Goal: Task Accomplishment & Management: Use online tool/utility

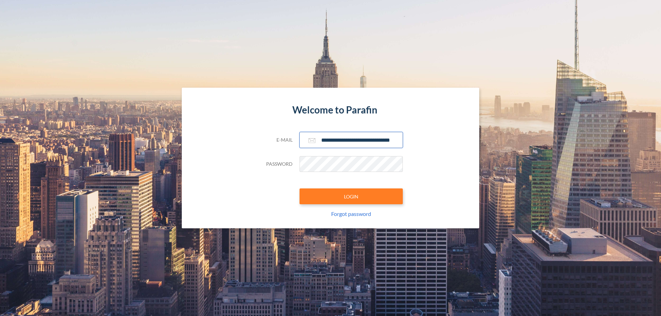
type input "**********"
click at [351, 197] on button "LOGIN" at bounding box center [351, 197] width 103 height 16
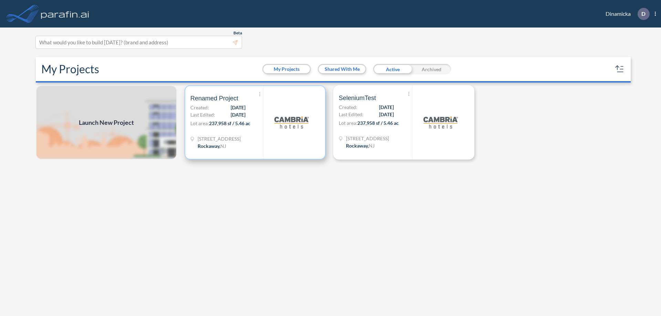
scroll to position [2, 0]
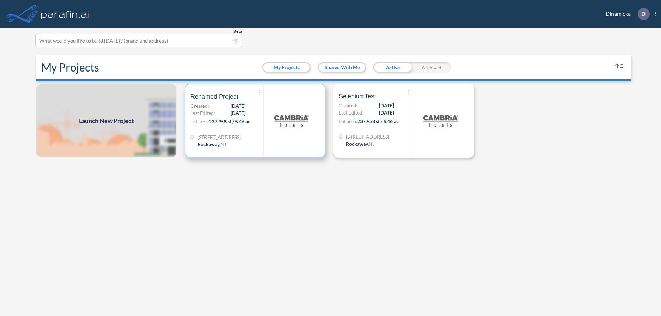
click at [255, 121] on p "Lot area: 237,958 sf / 5.46 ac" at bounding box center [226, 123] width 73 height 10
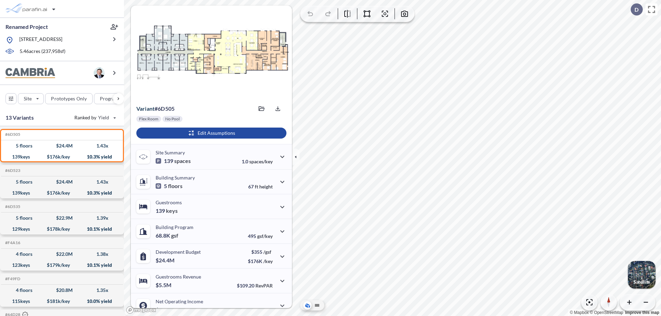
scroll to position [35, 0]
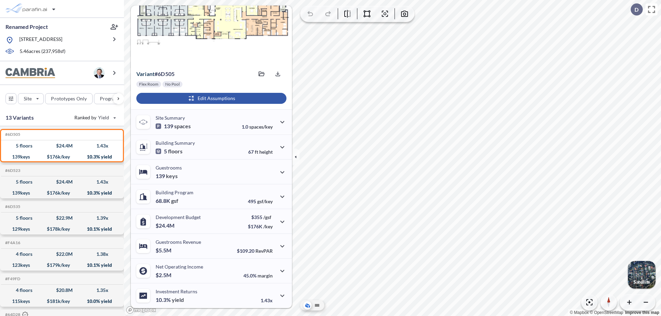
click at [210, 98] on div "button" at bounding box center [211, 98] width 150 height 11
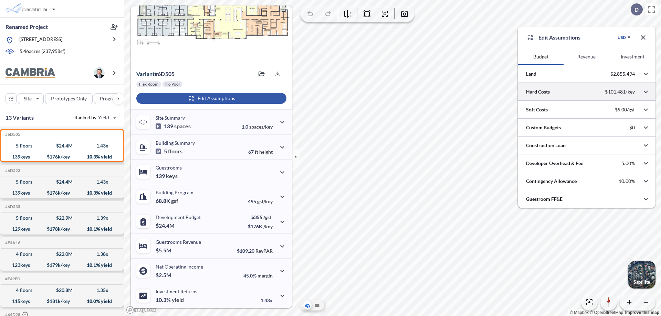
click at [587, 92] on div at bounding box center [587, 92] width 138 height 18
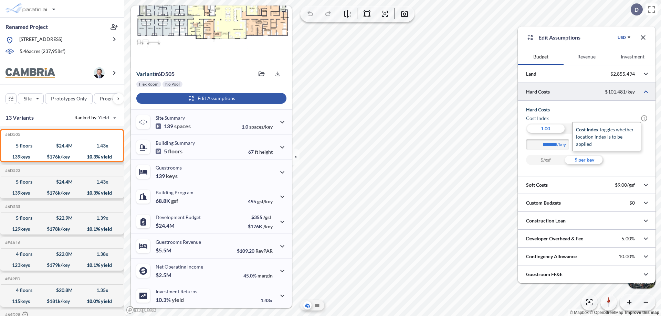
click at [644, 118] on span "?" at bounding box center [644, 118] width 6 height 6
